Goal: Task Accomplishment & Management: Use online tool/utility

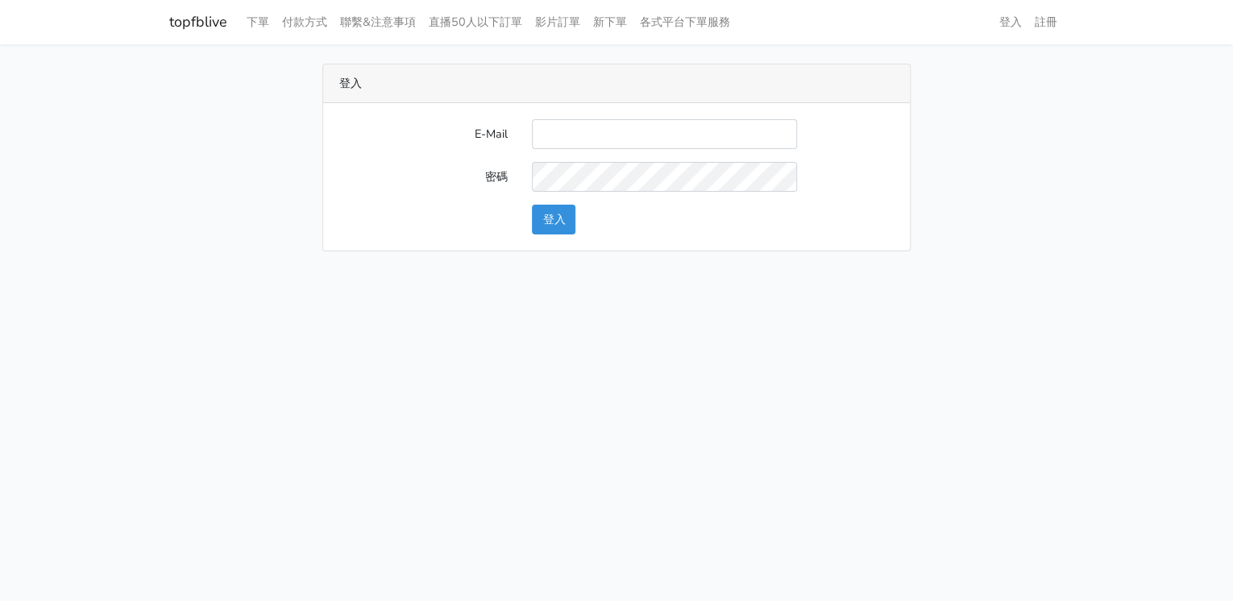
type input "[EMAIL_ADDRESS][DOMAIN_NAME]"
click at [570, 211] on button "登入" at bounding box center [554, 220] width 44 height 30
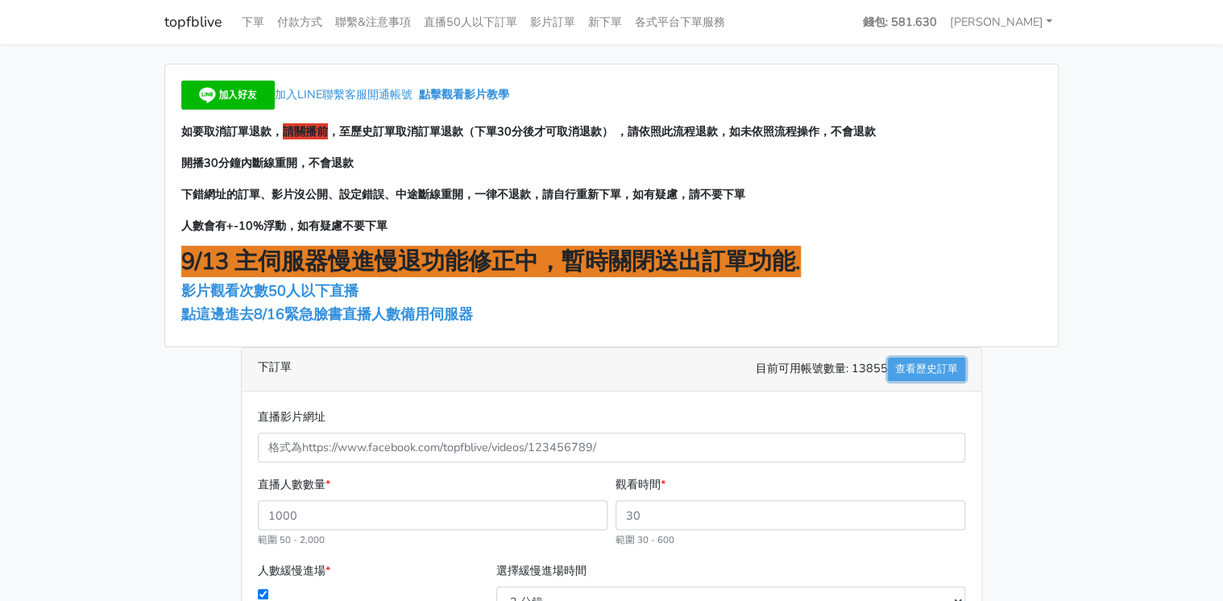
click at [957, 377] on link "查看歷史訂單" at bounding box center [926, 369] width 77 height 23
click at [384, 320] on span "點這邊進去8/16緊急臉書直播人數備用伺服器" at bounding box center [327, 314] width 292 height 19
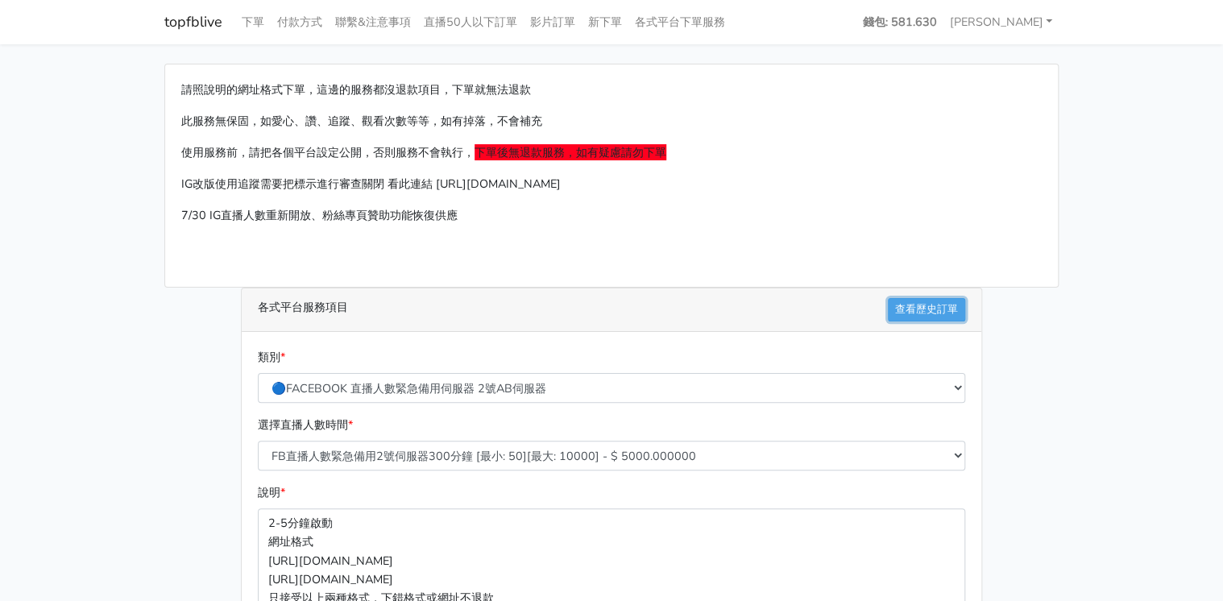
click at [925, 312] on link "查看歷史訂單" at bounding box center [926, 309] width 77 height 23
